Goal: Transaction & Acquisition: Download file/media

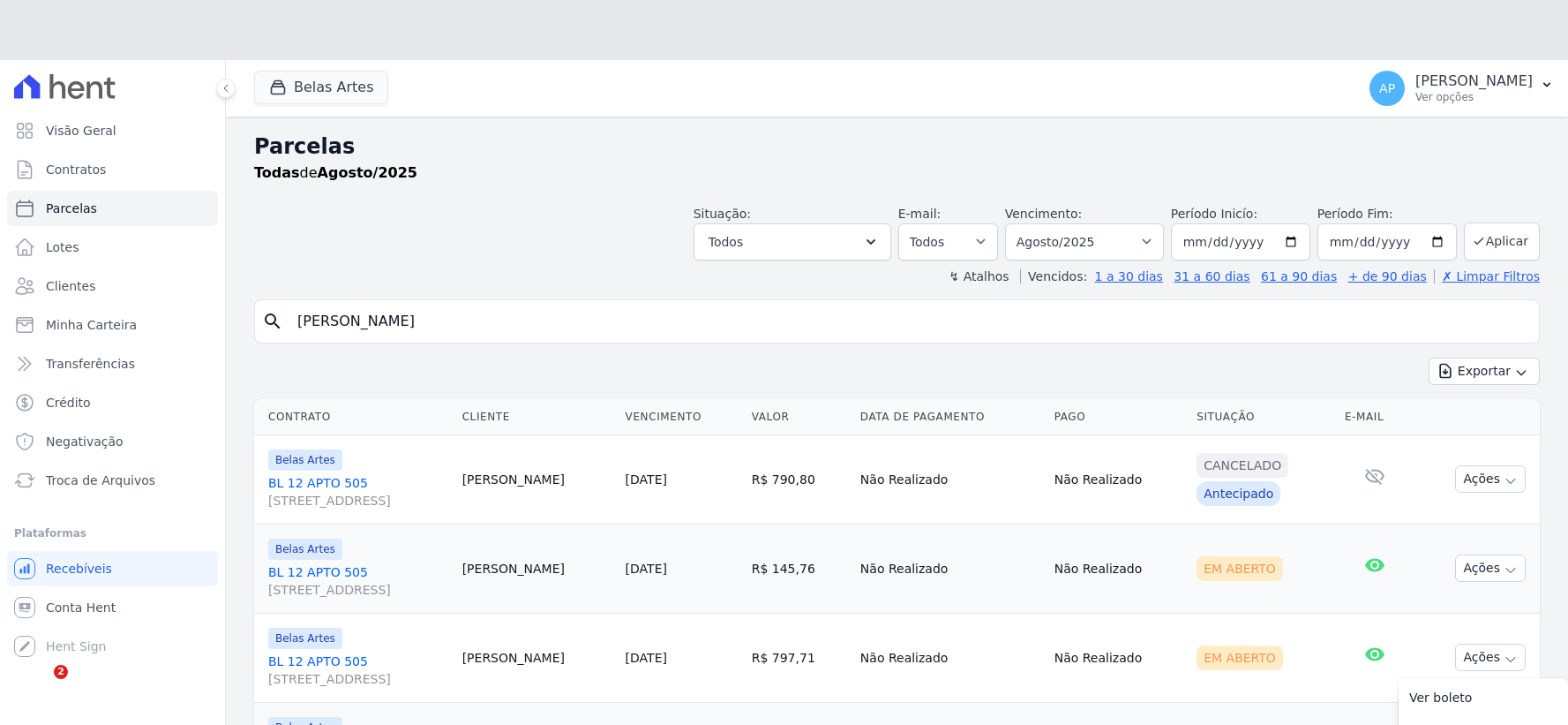
select select
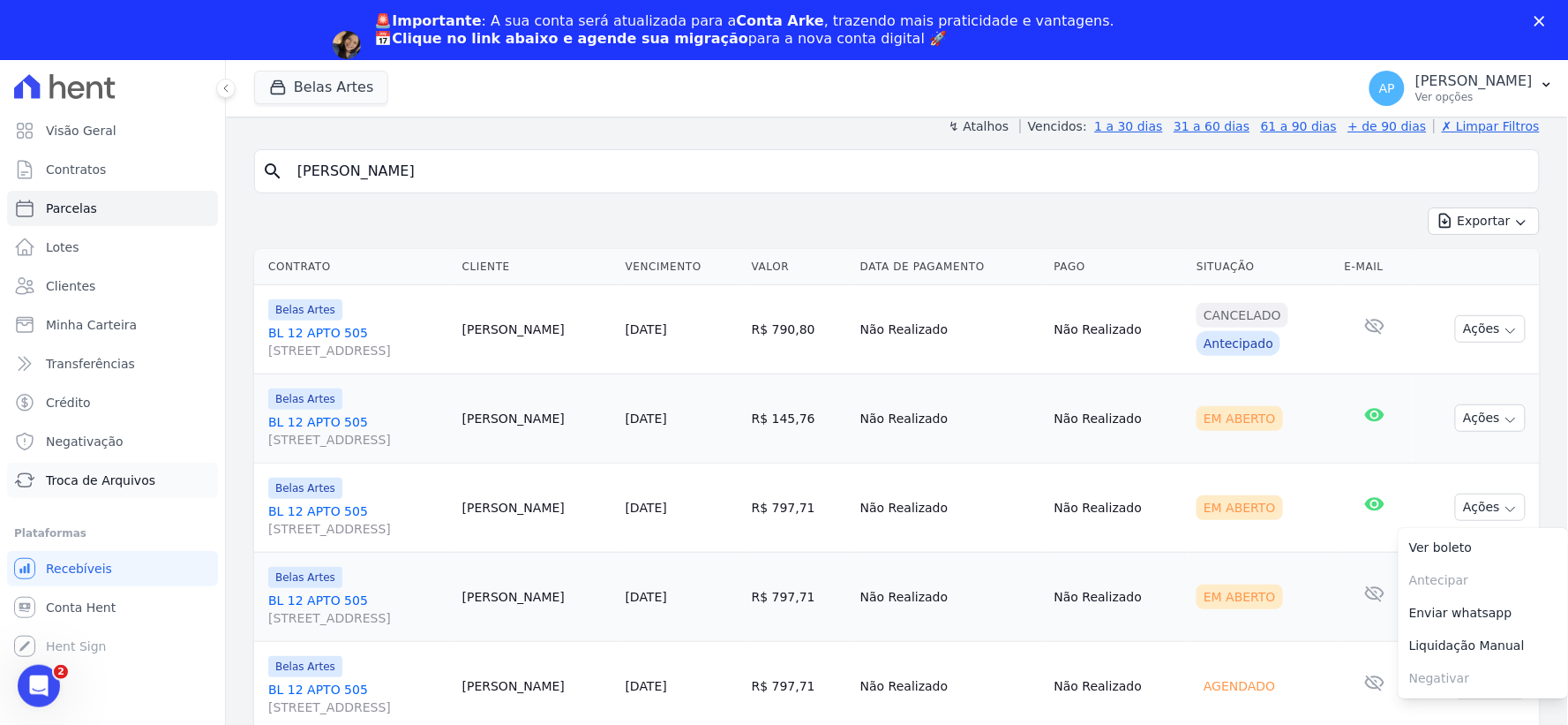
click at [84, 481] on span "Troca de Arquivos" at bounding box center [101, 480] width 110 height 17
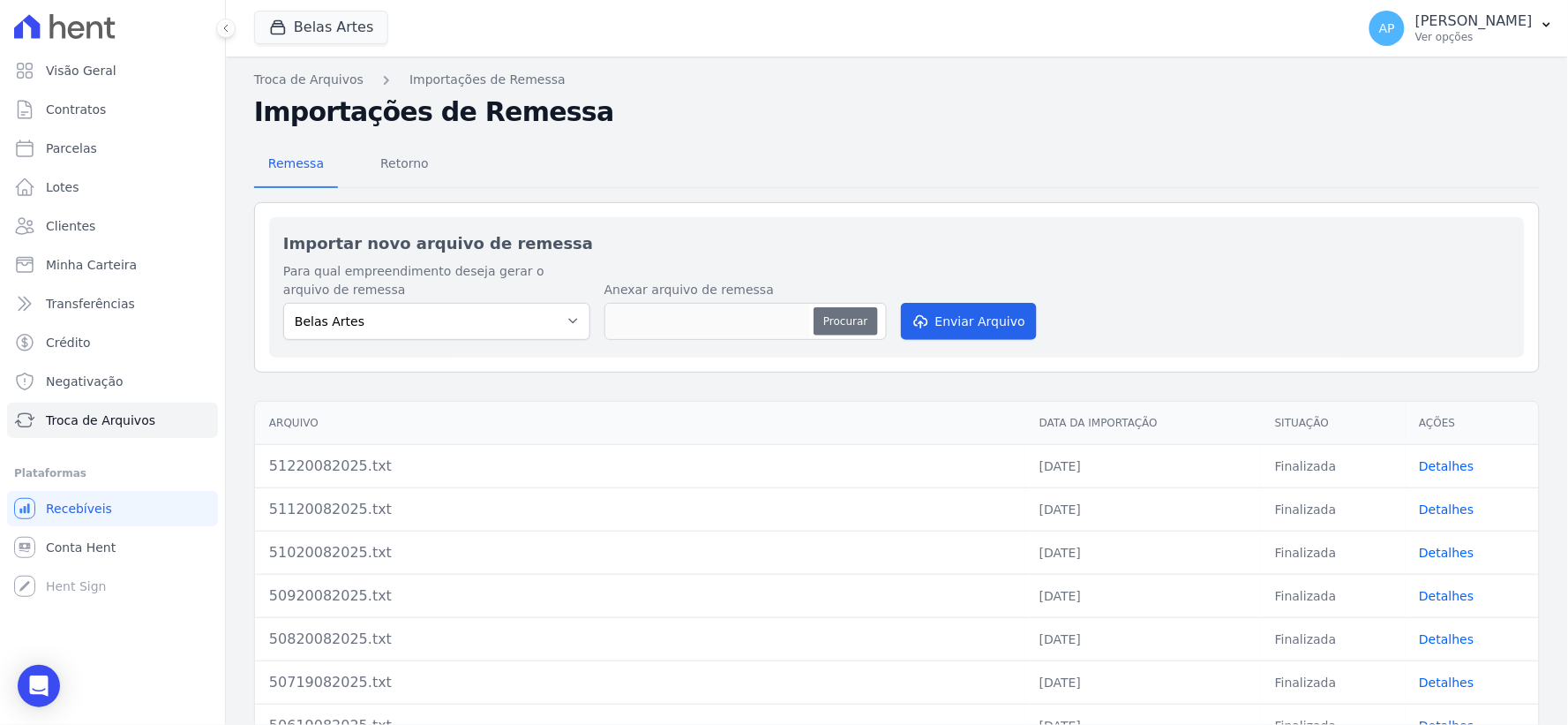
click at [848, 330] on button "Procurar" at bounding box center [845, 321] width 63 height 28
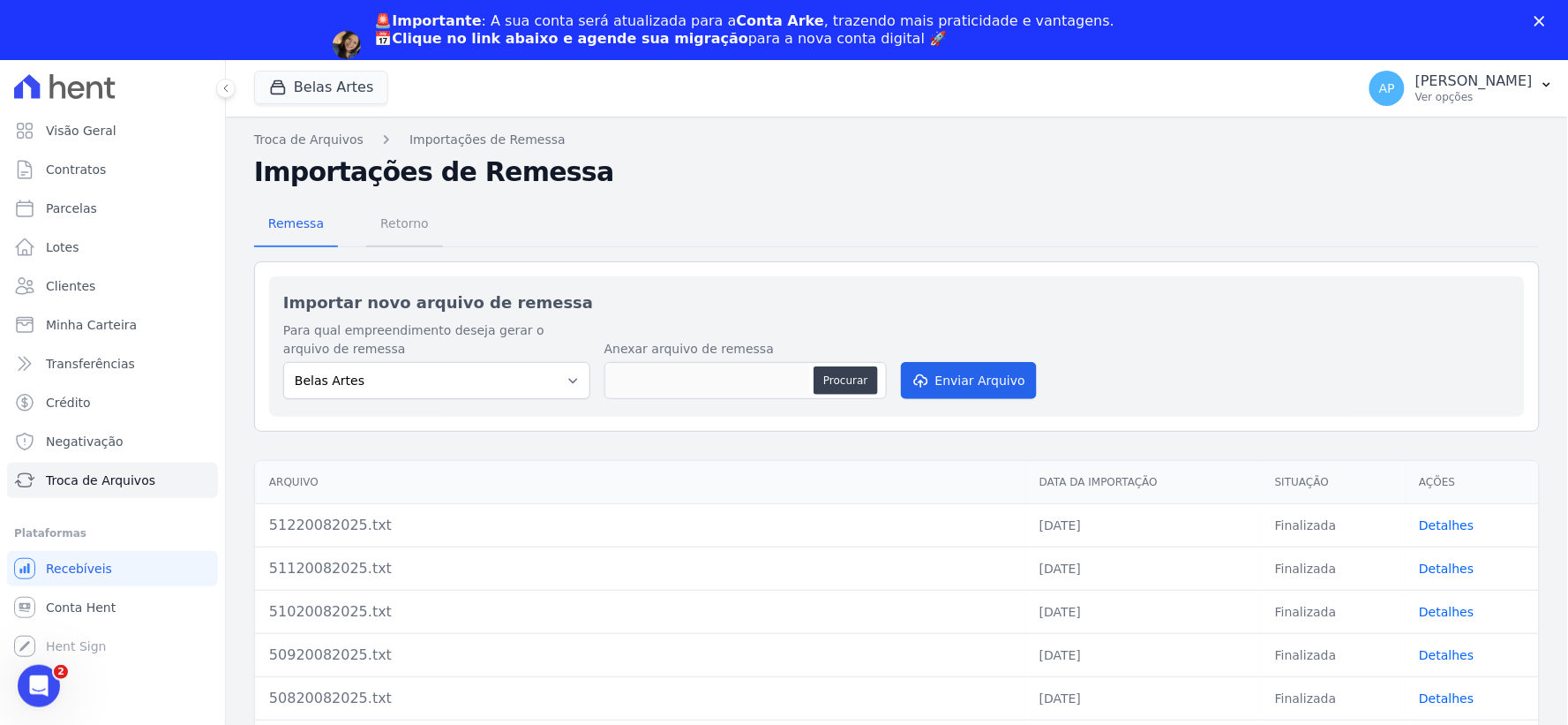
click at [391, 228] on span "Retorno" at bounding box center [405, 223] width 70 height 36
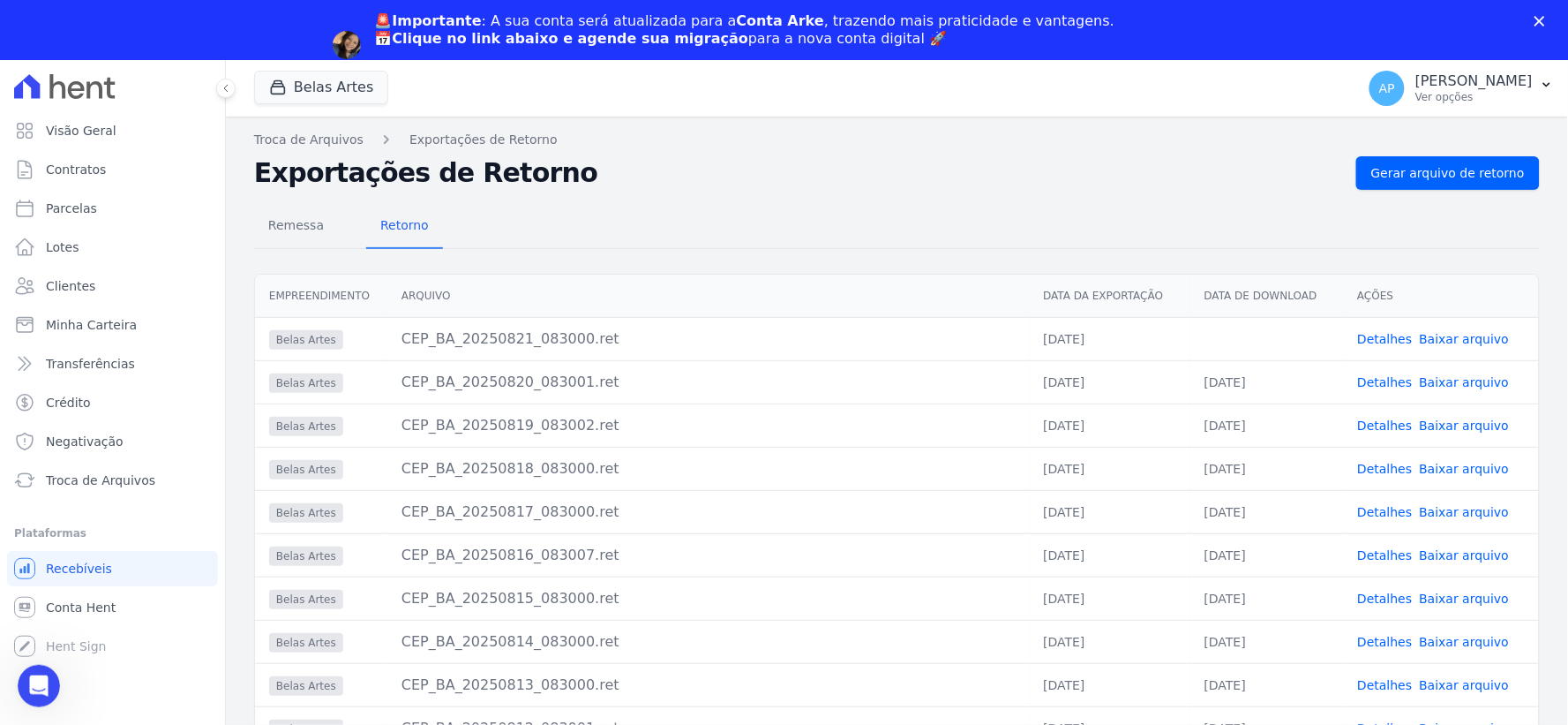
click at [1452, 284] on th "Ações" at bounding box center [1441, 296] width 195 height 43
click at [1459, 338] on link "Baixar arquivo" at bounding box center [1465, 339] width 90 height 14
